Goal: Information Seeking & Learning: Learn about a topic

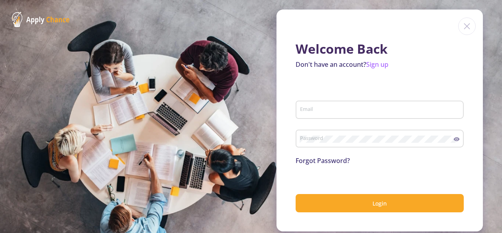
type input "[EMAIL_ADDRESS][DOMAIN_NAME]"
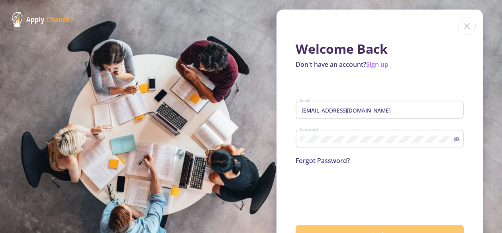
click at [418, 231] on button "Login" at bounding box center [380, 234] width 168 height 19
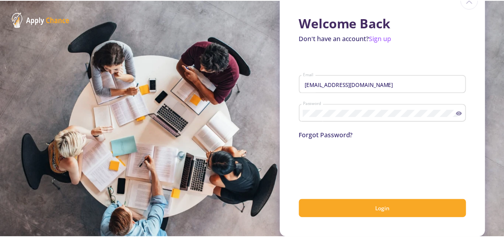
scroll to position [27, 0]
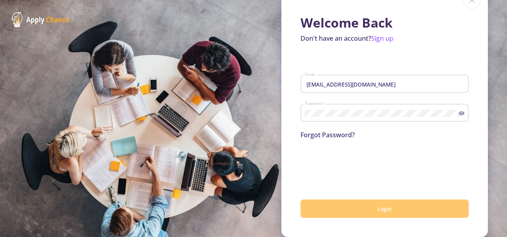
click at [390, 208] on button "Login" at bounding box center [384, 208] width 168 height 19
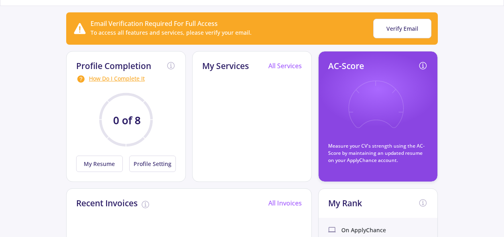
scroll to position [64, 0]
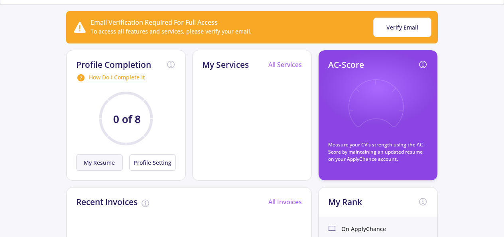
click at [108, 160] on button "My Resume" at bounding box center [99, 162] width 47 height 16
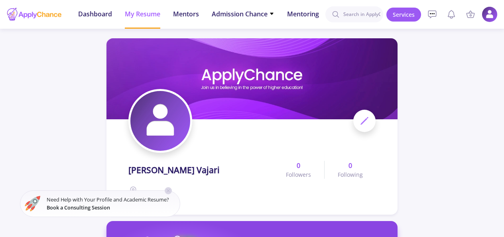
click at [169, 188] on icon at bounding box center [168, 190] width 6 height 6
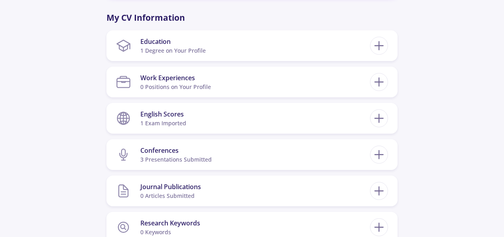
scroll to position [351, 0]
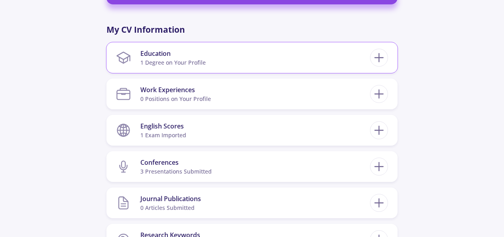
click at [221, 53] on section "Education 1 Degree on Your Profile" at bounding box center [243, 57] width 254 height 24
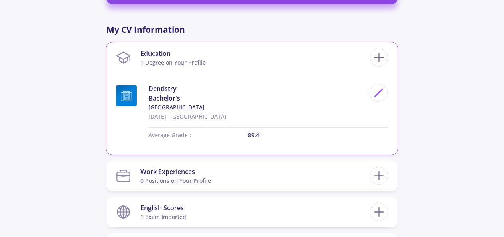
click at [221, 53] on section "Education 1 Degree on Your Profile" at bounding box center [243, 57] width 254 height 24
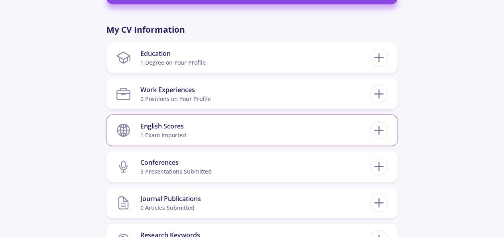
click at [196, 134] on section "English Scores 1 exam imported" at bounding box center [243, 130] width 254 height 24
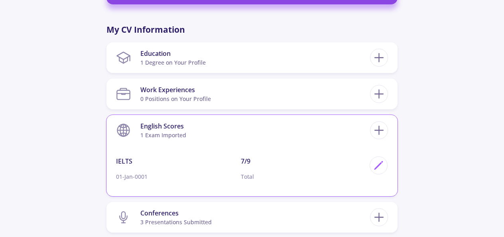
click at [196, 134] on section "English Scores 1 exam imported" at bounding box center [243, 130] width 254 height 24
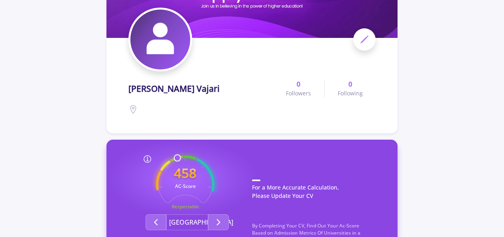
scroll to position [81, 0]
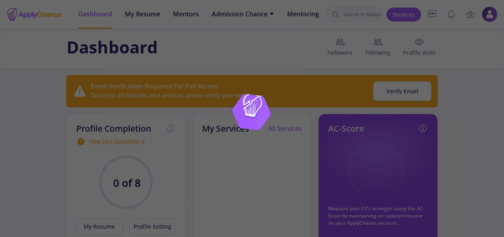
click at [278, 40] on div at bounding box center [252, 118] width 504 height 237
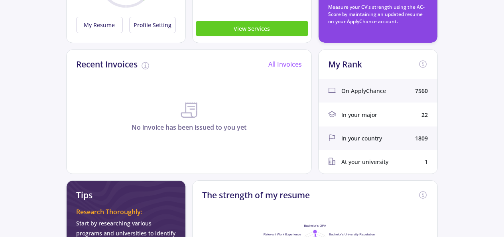
scroll to position [207, 0]
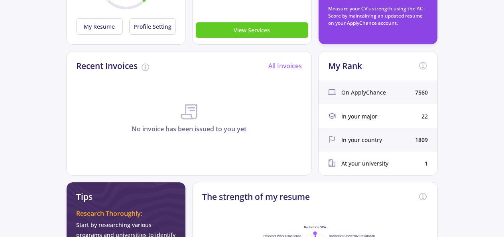
click at [378, 108] on div "In your major 22" at bounding box center [377, 116] width 119 height 24
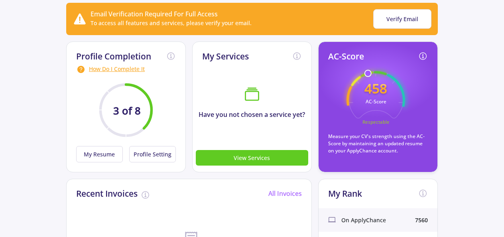
scroll to position [64, 0]
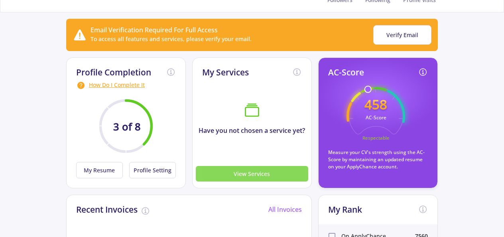
click at [257, 169] on button "View Services" at bounding box center [252, 174] width 112 height 16
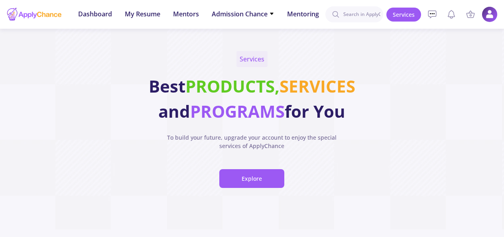
click at [257, 169] on button "Explore" at bounding box center [251, 178] width 65 height 19
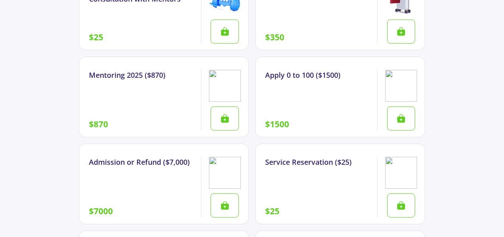
scroll to position [1159, 0]
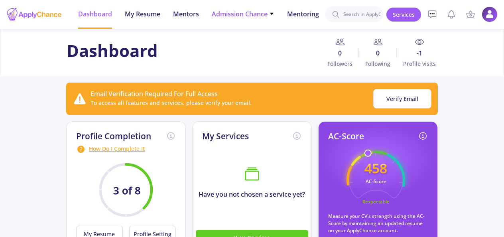
click at [258, 20] on li "Admission Chance With Minimum Requirements Only My Chance of Admission" at bounding box center [243, 14] width 63 height 29
drag, startPoint x: 258, startPoint y: 19, endPoint x: 269, endPoint y: 9, distance: 15.0
click at [269, 9] on li "Admission Chance With Minimum Requirements Only My Chance of Admission" at bounding box center [243, 14] width 63 height 29
click at [259, 14] on span "Admission Chance" at bounding box center [243, 14] width 63 height 10
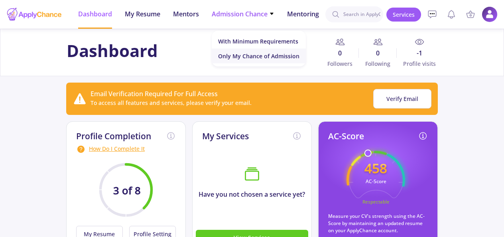
click at [286, 62] on link "Only My Chance of Admission" at bounding box center [259, 56] width 94 height 15
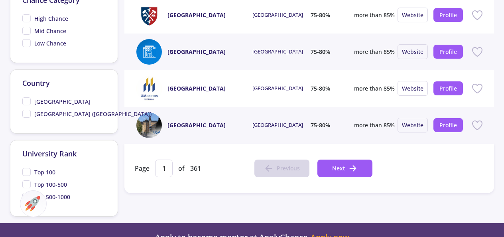
scroll to position [367, 0]
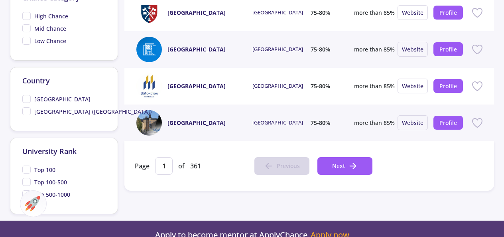
click at [29, 14] on span "High Chance" at bounding box center [45, 16] width 46 height 8
click at [27, 14] on input "High Chance" at bounding box center [24, 14] width 5 height 5
checkbox input "true"
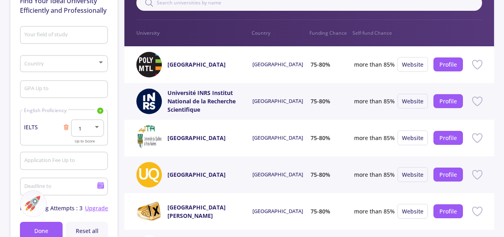
scroll to position [96, 0]
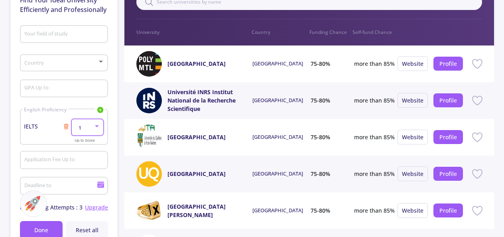
click at [94, 127] on div at bounding box center [96, 126] width 7 height 6
click at [64, 127] on div at bounding box center [252, 118] width 504 height 237
click at [64, 127] on icon at bounding box center [66, 126] width 6 height 6
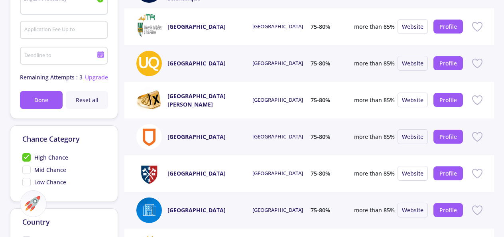
scroll to position [207, 0]
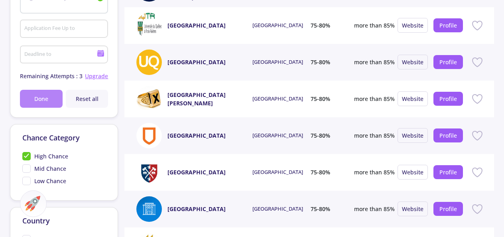
click at [50, 96] on button "Done" at bounding box center [41, 99] width 43 height 18
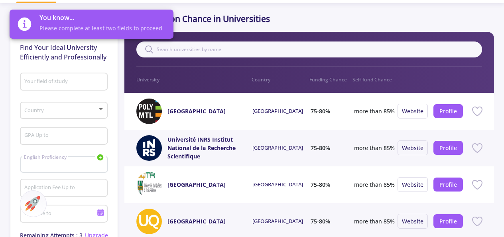
scroll to position [48, 0]
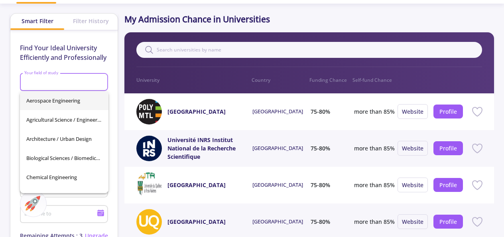
click at [80, 86] on input "Your field of study" at bounding box center [65, 82] width 82 height 7
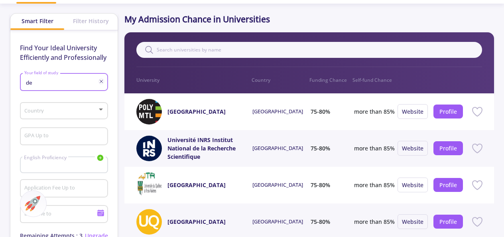
type input "d"
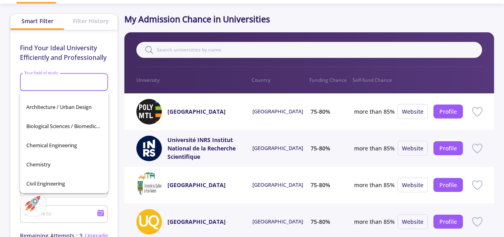
scroll to position [27, 0]
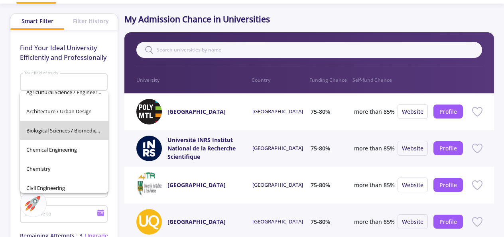
click at [92, 127] on span "Biological Sciences / Biomedical Engineering" at bounding box center [64, 130] width 76 height 19
type input "Biological Sciences / Biomedical Engineering"
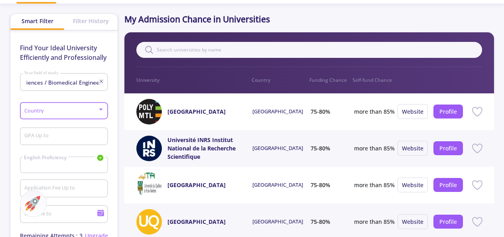
scroll to position [0, 0]
click at [90, 112] on span at bounding box center [61, 111] width 71 height 6
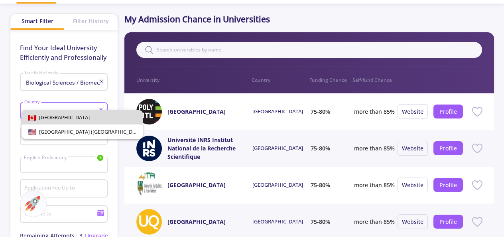
click at [88, 117] on span "[GEOGRAPHIC_DATA]" at bounding box center [82, 117] width 108 height 14
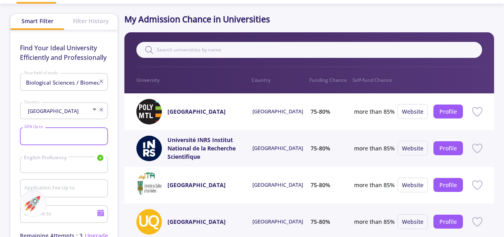
click at [87, 138] on input "GPA Up to" at bounding box center [65, 136] width 82 height 7
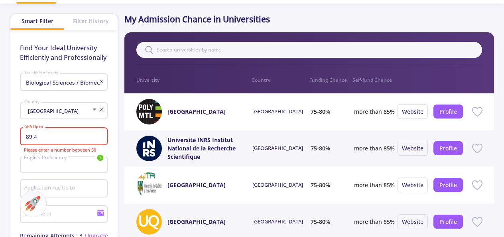
click at [86, 165] on div "English Proficiency IELTS TOEFL Duolingo PTE" at bounding box center [64, 164] width 88 height 17
click at [69, 134] on input "89.4" at bounding box center [65, 136] width 82 height 7
click at [77, 166] on div "English Proficiency IELTS TOEFL Duolingo PTE" at bounding box center [64, 164] width 88 height 17
click at [82, 131] on div "89.4 GPA Up to" at bounding box center [64, 134] width 80 height 21
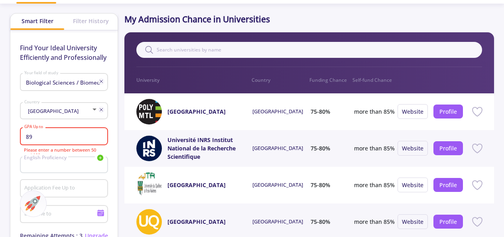
type input "8"
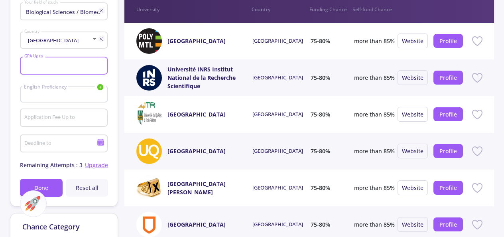
scroll to position [120, 0]
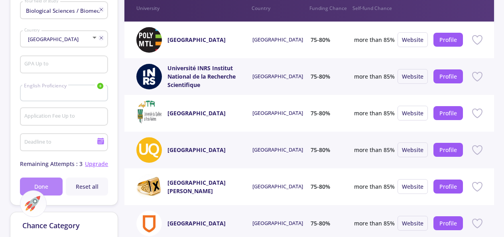
click at [50, 181] on button "Done" at bounding box center [41, 186] width 43 height 18
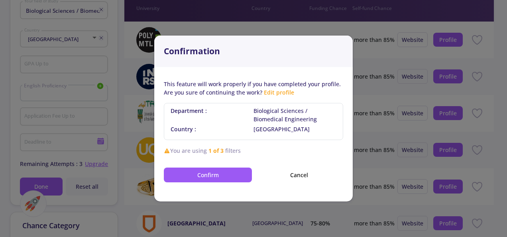
click at [237, 183] on div "This feature will work properly if you have completed your profile. Are you sur…" at bounding box center [253, 134] width 198 height 134
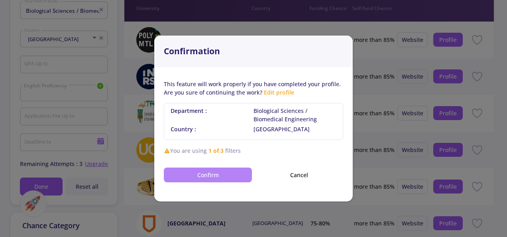
click at [239, 168] on button "Confirm" at bounding box center [208, 174] width 88 height 15
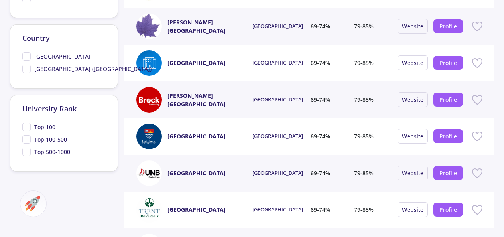
scroll to position [390, 0]
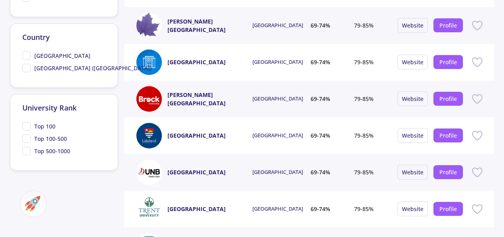
click at [30, 151] on span "Top 500-1000" at bounding box center [46, 151] width 48 height 8
click at [27, 151] on input "Top 500-1000" at bounding box center [24, 149] width 5 height 5
checkbox input "true"
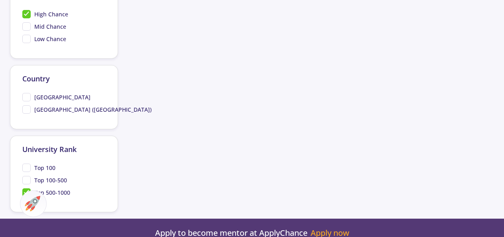
scroll to position [351, 0]
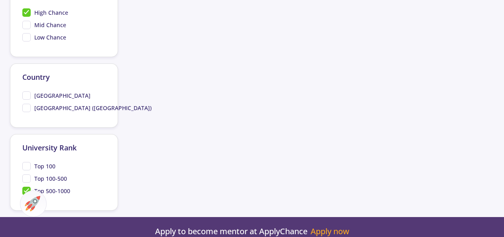
click at [25, 181] on span "Top 100-500" at bounding box center [44, 178] width 45 height 8
click at [25, 179] on input "Top 100-500" at bounding box center [24, 176] width 5 height 5
checkbox input "true"
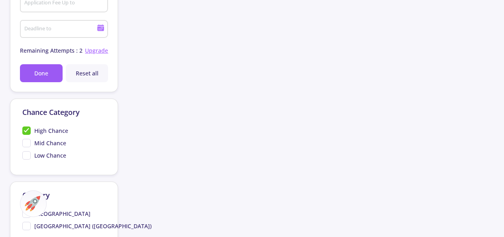
scroll to position [319, 0]
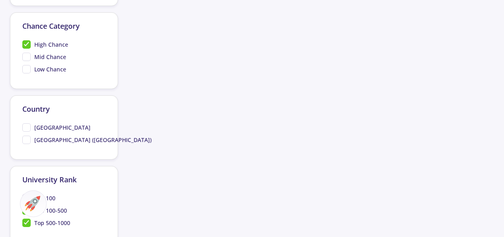
click at [23, 127] on span "[GEOGRAPHIC_DATA]" at bounding box center [56, 127] width 68 height 8
click at [23, 127] on input "[GEOGRAPHIC_DATA]" at bounding box center [24, 125] width 5 height 5
checkbox input "true"
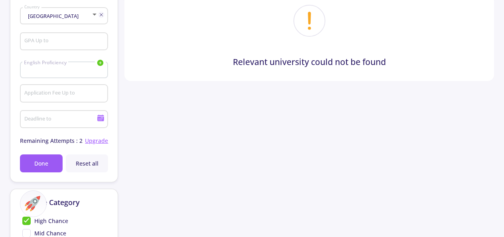
scroll to position [112, 0]
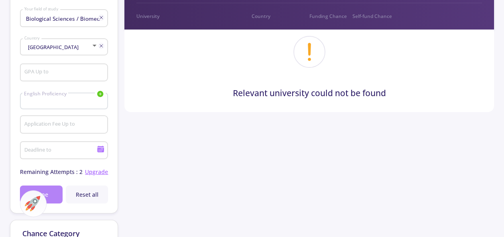
click at [47, 190] on span "Done" at bounding box center [41, 194] width 14 height 8
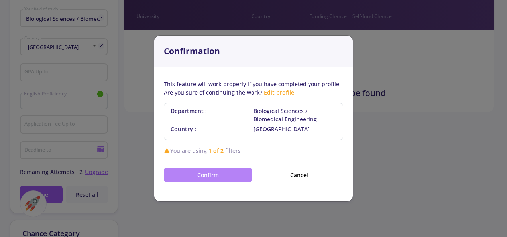
click at [217, 180] on button "Confirm" at bounding box center [208, 174] width 88 height 15
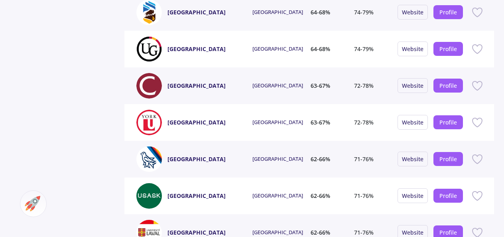
scroll to position [845, 0]
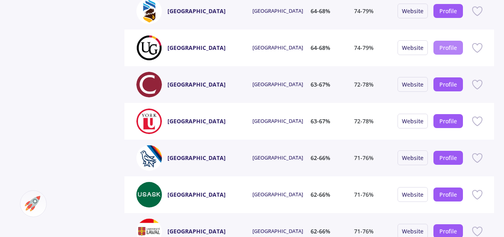
click at [446, 49] on link "Profile" at bounding box center [448, 48] width 18 height 8
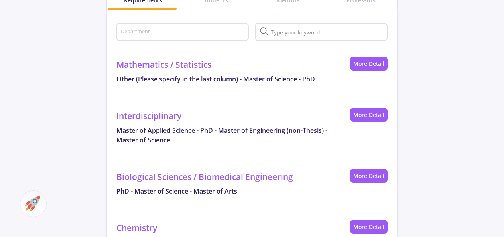
scroll to position [367, 0]
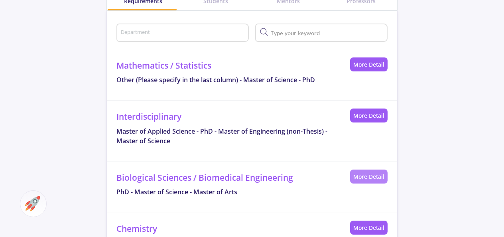
click at [378, 173] on link "More Detail" at bounding box center [368, 176] width 37 height 14
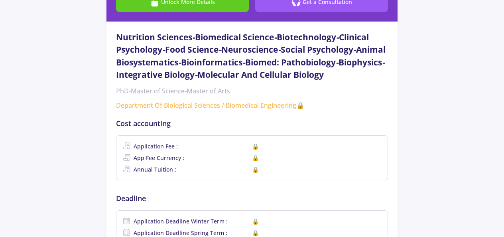
scroll to position [159, 0]
